Goal: Information Seeking & Learning: Learn about a topic

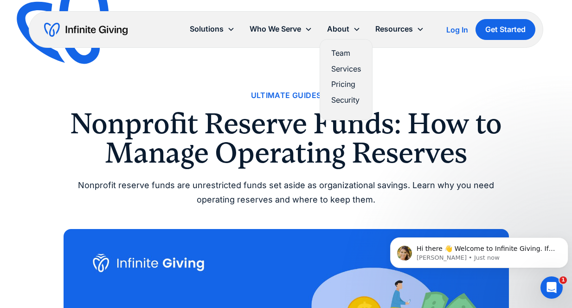
click at [342, 28] on div "About" at bounding box center [338, 29] width 22 height 13
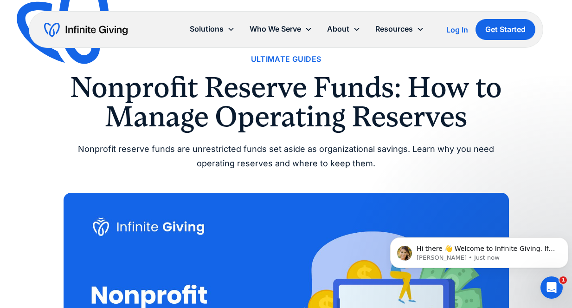
scroll to position [37, 0]
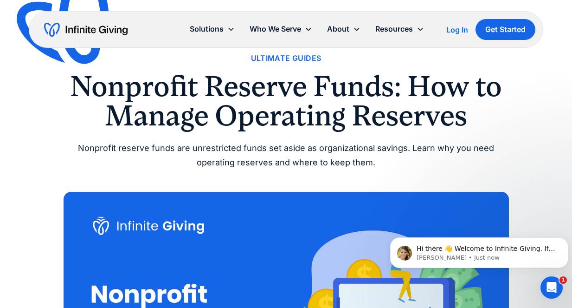
click at [491, 146] on div "Nonprofit reserve funds are unrestricted funds set aside as organizational savi…" at bounding box center [286, 155] width 445 height 28
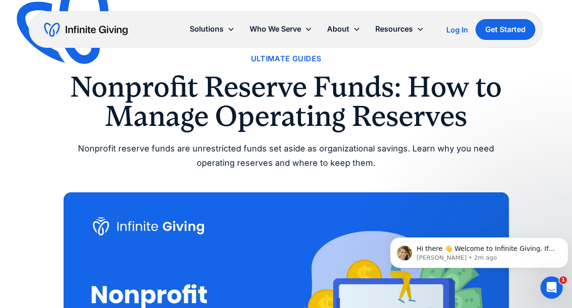
scroll to position [0, 0]
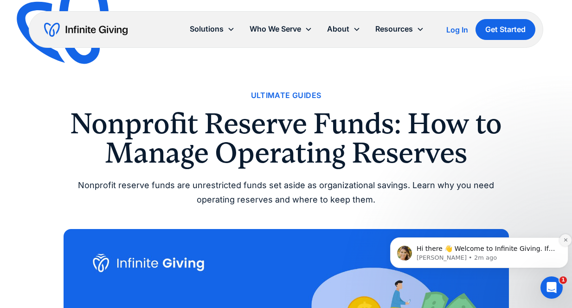
click at [566, 240] on icon "Dismiss notification" at bounding box center [565, 239] width 3 height 3
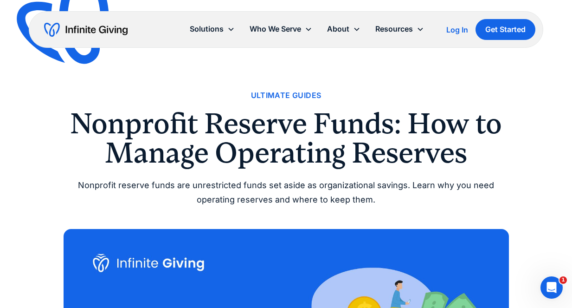
drag, startPoint x: 507, startPoint y: 0, endPoint x: 347, endPoint y: 157, distance: 223.8
click at [347, 157] on h1 "Nonprofit Reserve Funds: How to Manage Operating Reserves" at bounding box center [286, 138] width 445 height 58
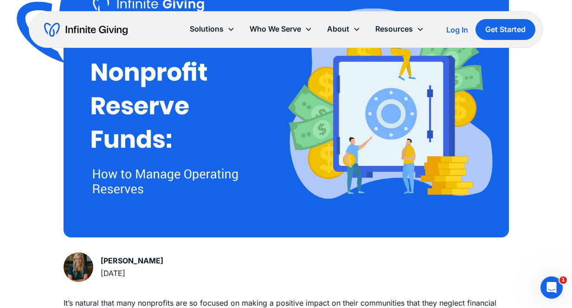
scroll to position [260, 0]
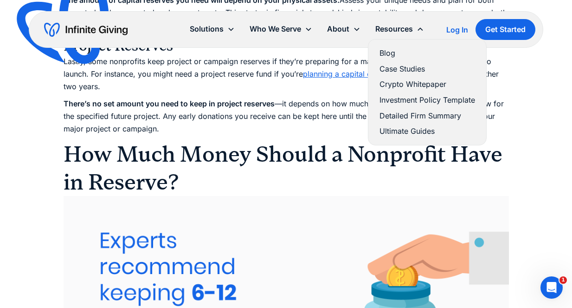
click at [402, 129] on link "Ultimate Guides" at bounding box center [428, 131] width 96 height 13
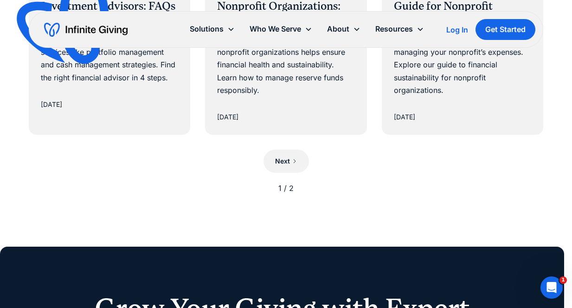
scroll to position [1058, 0]
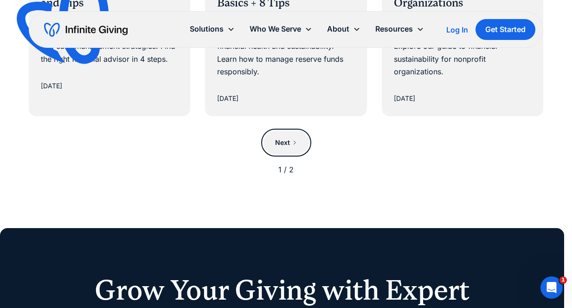
click at [287, 142] on div "Next" at bounding box center [282, 142] width 15 height 11
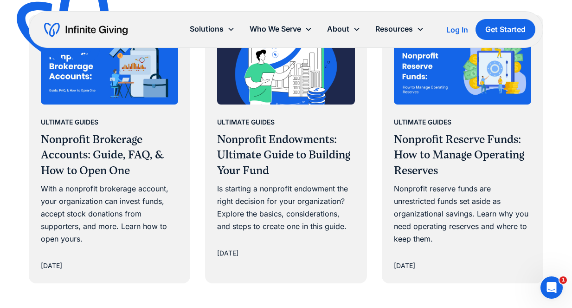
scroll to position [594, 0]
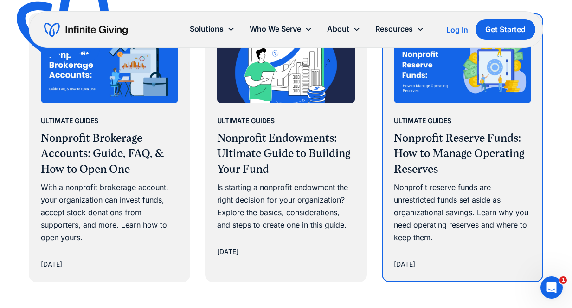
click at [444, 159] on h3 "Nonprofit Reserve Funds: How to Manage Operating Reserves" at bounding box center [463, 153] width 138 height 47
